Goal: Check status: Check status

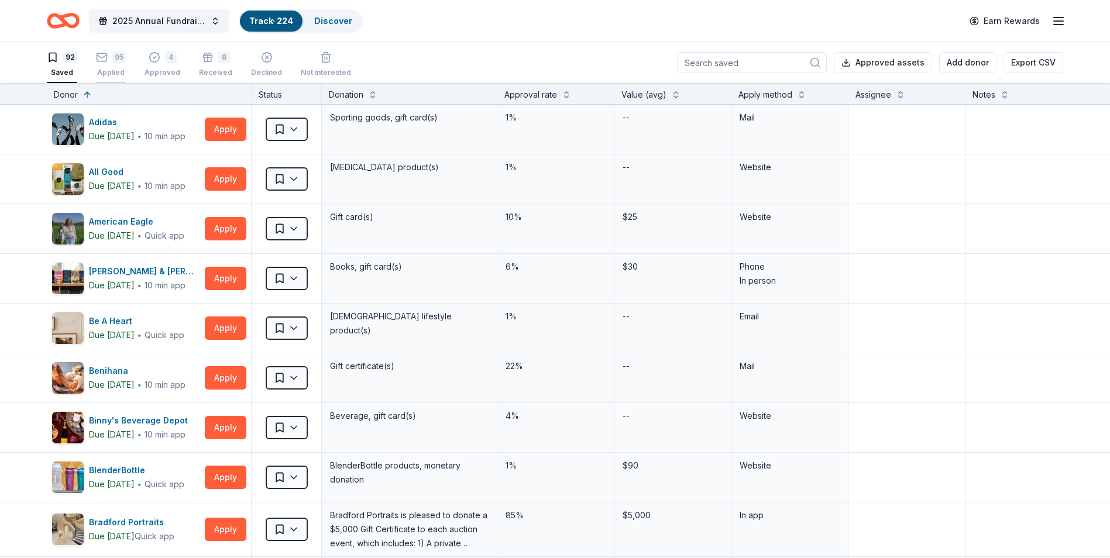
click at [109, 68] on div "Applied" at bounding box center [111, 72] width 30 height 9
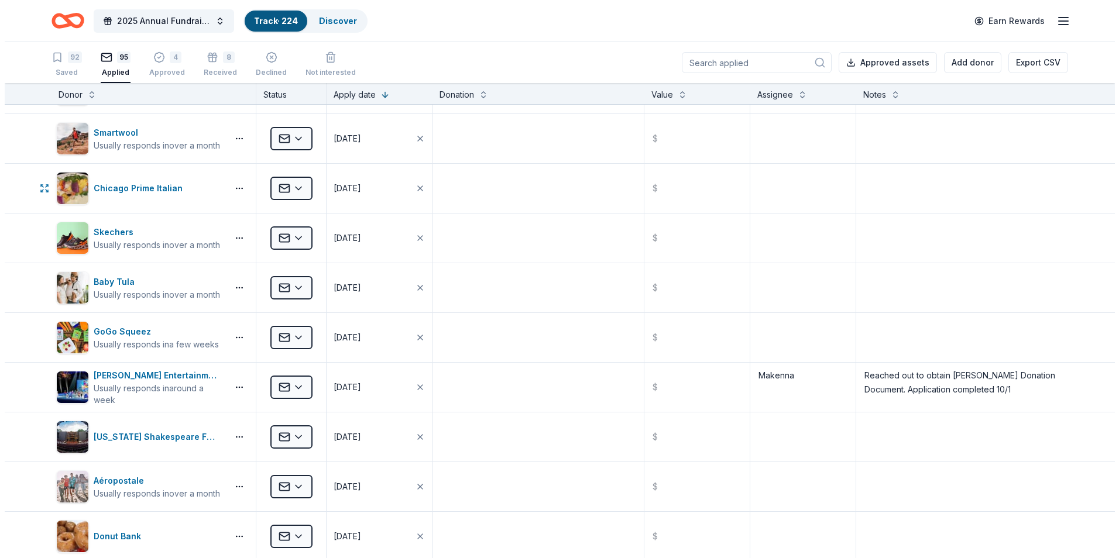
scroll to position [1053, 0]
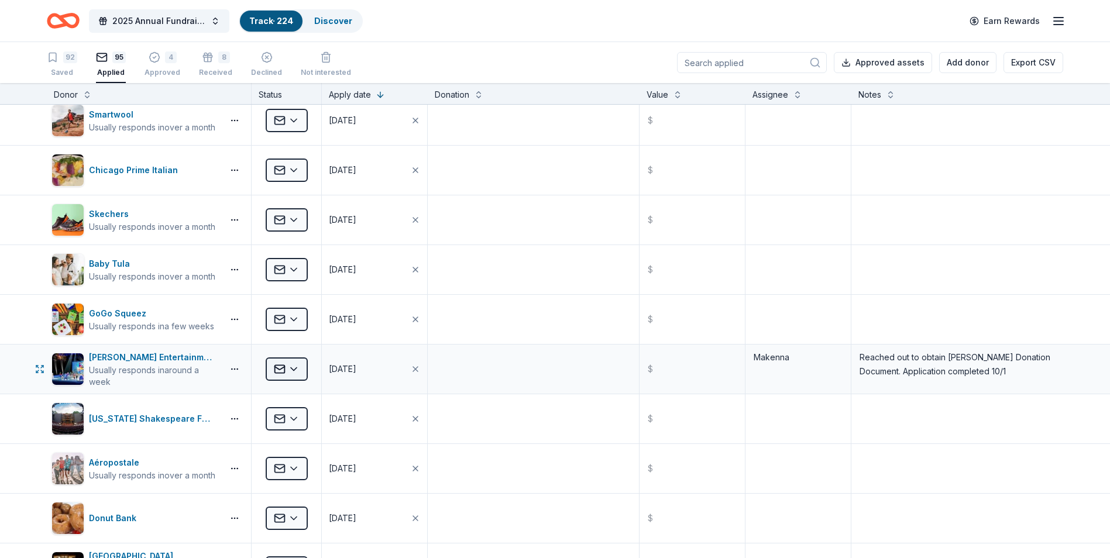
click at [290, 366] on html "2025 Annual Fundraising Gala Track · 224 Discover Earn Rewards 92 Saved 95 Appl…" at bounding box center [555, 279] width 1110 height 558
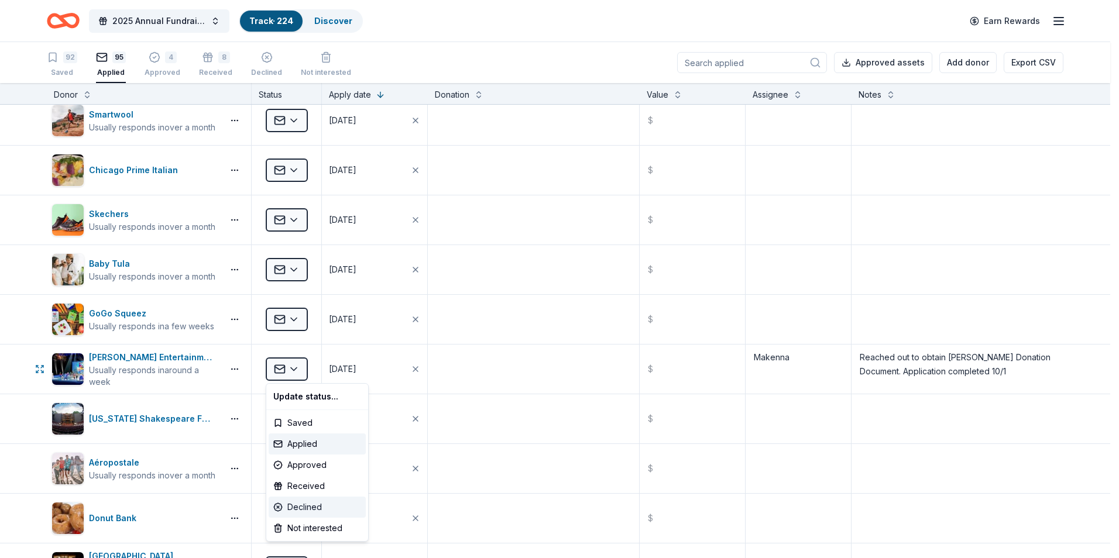
click at [326, 503] on div "Declined" at bounding box center [317, 507] width 97 height 21
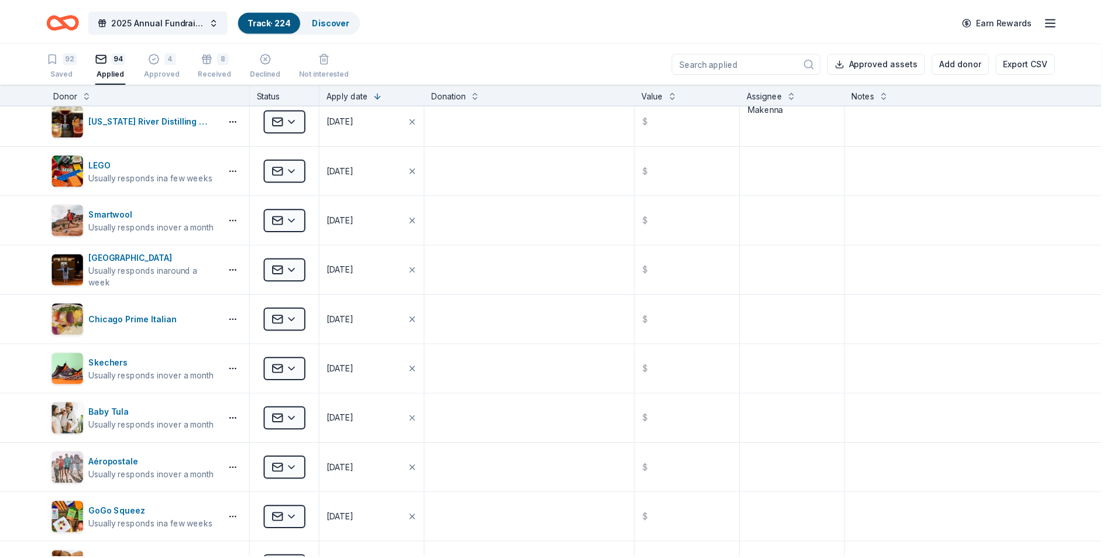
scroll to position [705, 0]
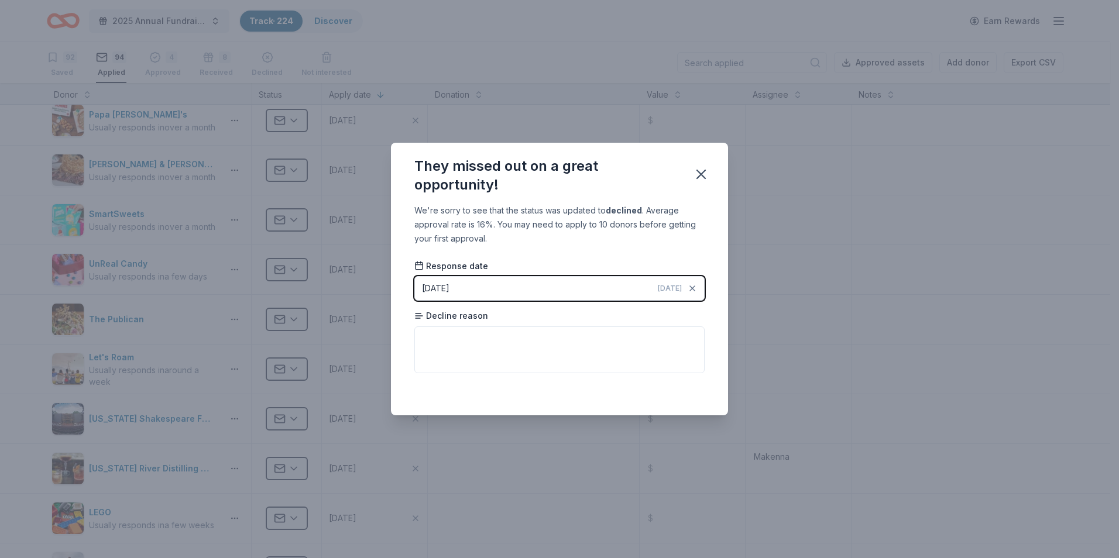
click at [781, 379] on div "They missed out on a great opportunity! We're sorry to see that the status was …" at bounding box center [559, 279] width 1119 height 558
click at [707, 170] on icon "button" at bounding box center [701, 174] width 16 height 16
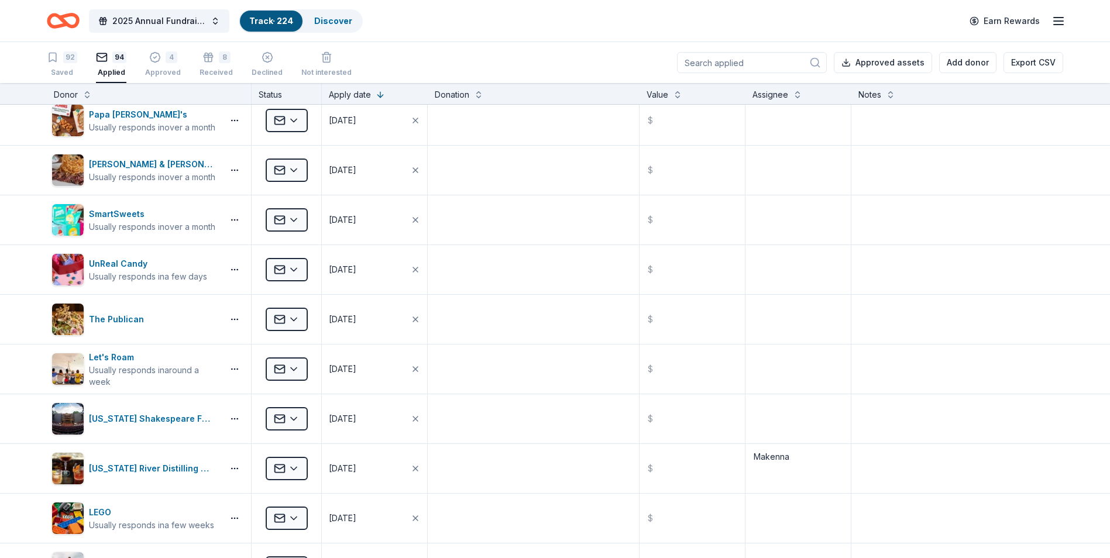
click at [707, 170] on div "They missed out on a great opportunity! We're sorry to see that the status was …" at bounding box center [555, 279] width 1110 height 558
click at [252, 65] on div "Declined" at bounding box center [267, 64] width 31 height 26
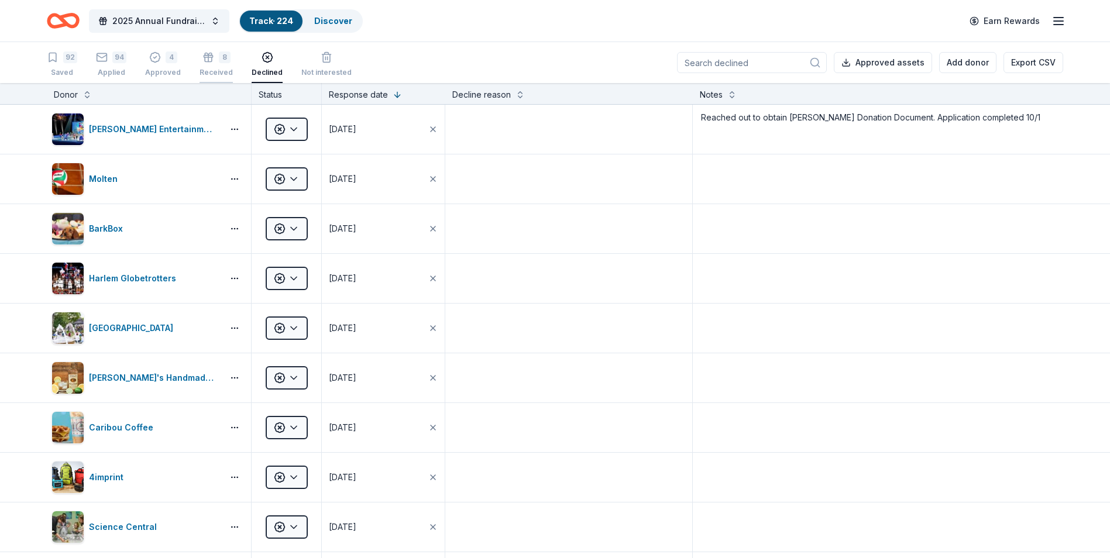
click at [206, 64] on div "8 Received" at bounding box center [216, 64] width 33 height 26
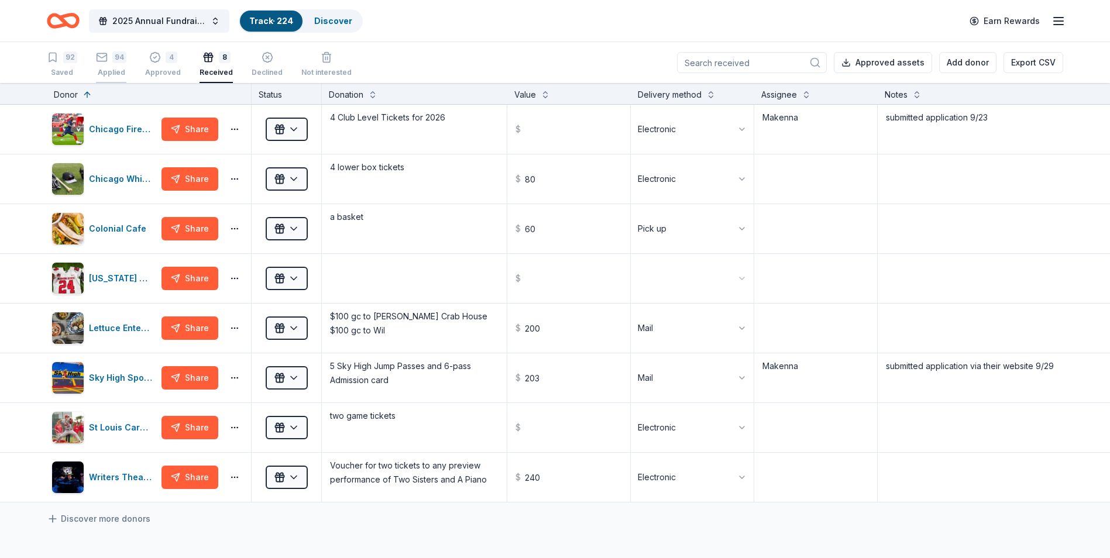
click at [121, 72] on div "Applied" at bounding box center [111, 72] width 30 height 9
